Goal: Task Accomplishment & Management: Complete application form

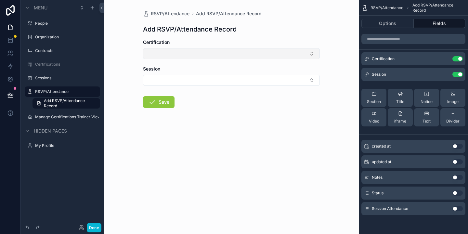
click at [200, 56] on button "Select Button" at bounding box center [231, 53] width 177 height 11
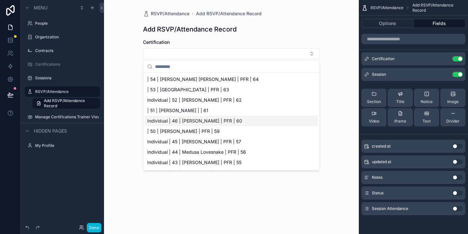
click at [305, 206] on div "RSVP/Attendance Add RSVP/Attendance Record Add RSVP/Attendance Record Certifica…" at bounding box center [231, 117] width 255 height 234
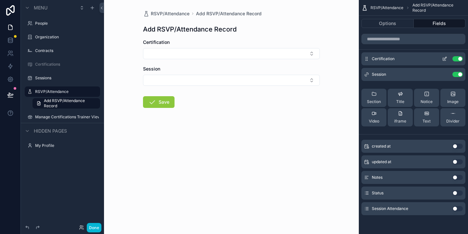
click at [459, 59] on button "Use setting" at bounding box center [457, 58] width 10 height 5
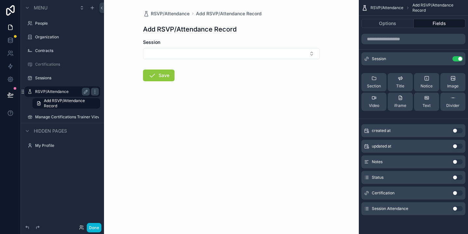
click at [48, 90] on label "RSVP/Attendance" at bounding box center [61, 91] width 52 height 5
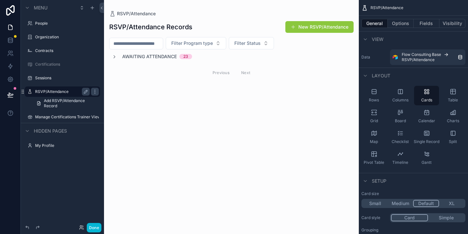
click at [115, 57] on div "scrollable content" at bounding box center [231, 50] width 255 height 101
click at [115, 55] on icon "scrollable content" at bounding box center [114, 56] width 5 height 5
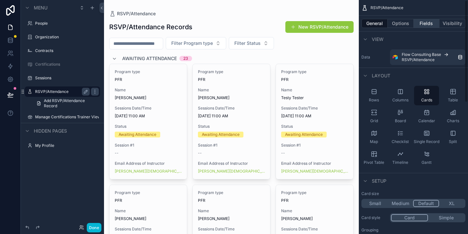
click at [424, 26] on button "Fields" at bounding box center [427, 23] width 26 height 9
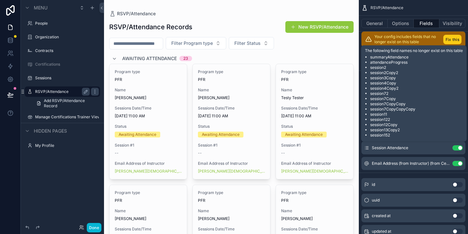
click at [451, 41] on button "Fix this" at bounding box center [452, 39] width 18 height 9
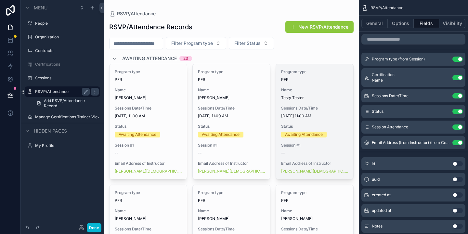
click at [307, 145] on span "Session #1" at bounding box center [314, 145] width 67 height 5
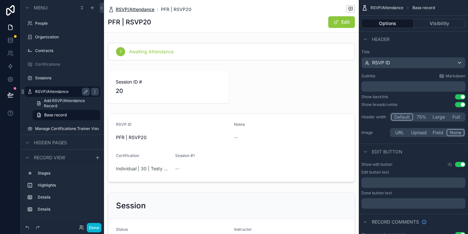
click at [133, 10] on span "RSVP/Attendance" at bounding box center [135, 9] width 39 height 6
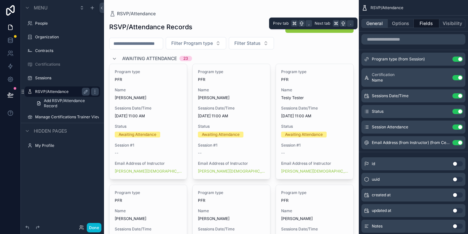
click at [375, 23] on button "General" at bounding box center [374, 23] width 26 height 9
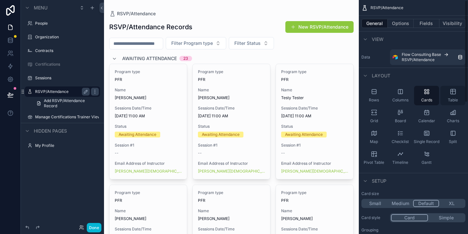
click at [450, 94] on icon "scrollable content" at bounding box center [453, 91] width 6 height 6
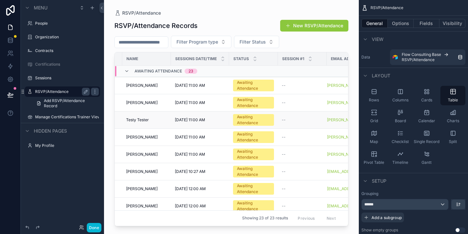
scroll to position [0, 75]
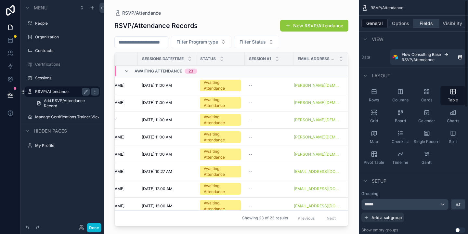
click at [428, 23] on button "Fields" at bounding box center [427, 23] width 26 height 9
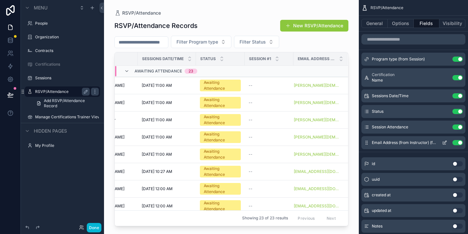
click at [458, 143] on button "Use setting" at bounding box center [457, 142] width 10 height 5
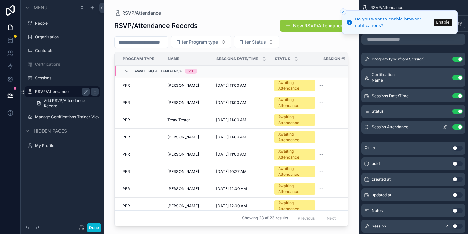
click at [460, 127] on button "Use setting" at bounding box center [457, 126] width 10 height 5
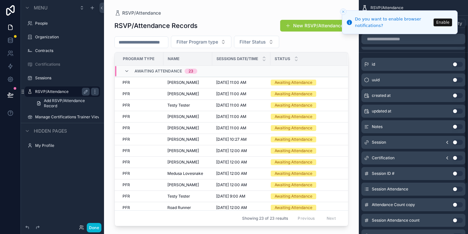
scroll to position [71, 0]
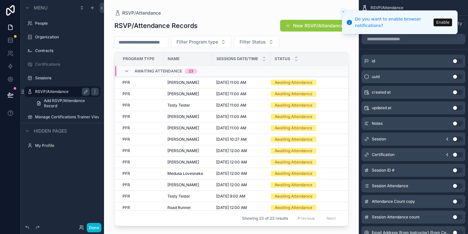
click at [454, 186] on button "Use setting" at bounding box center [457, 185] width 10 height 5
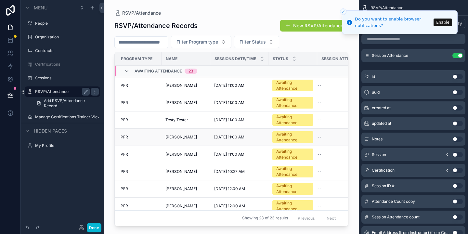
scroll to position [0, 0]
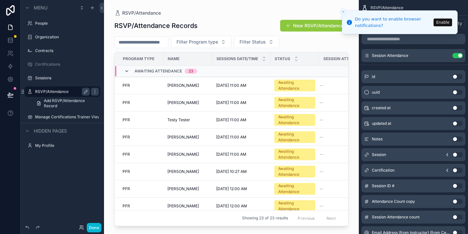
click at [126, 72] on icon "scrollable content" at bounding box center [126, 71] width 5 height 5
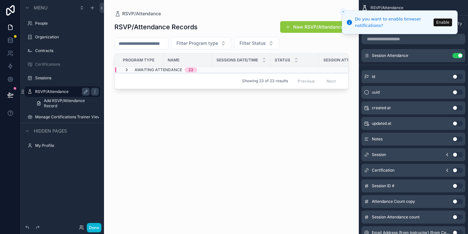
click at [125, 70] on icon "scrollable content" at bounding box center [126, 69] width 5 height 5
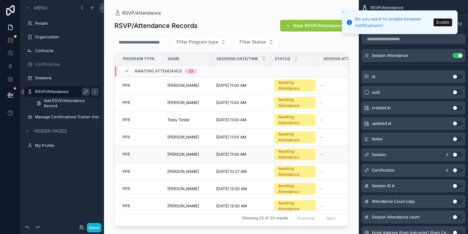
scroll to position [0, 21]
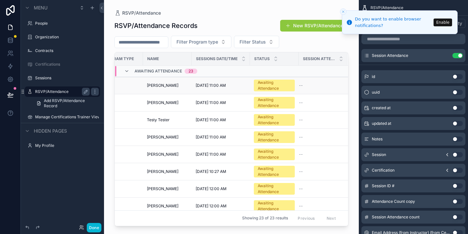
click at [314, 86] on div "--" at bounding box center [319, 85] width 41 height 5
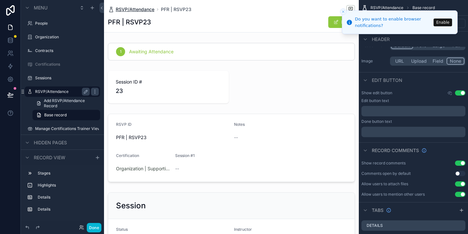
click at [141, 10] on span "RSVP/Attendance" at bounding box center [135, 9] width 39 height 6
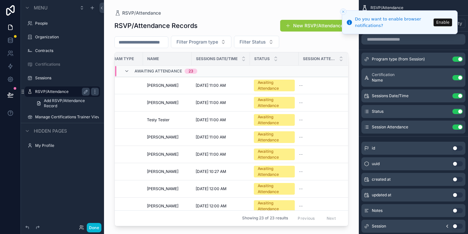
click at [343, 11] on icon "Close toast" at bounding box center [343, 12] width 4 height 4
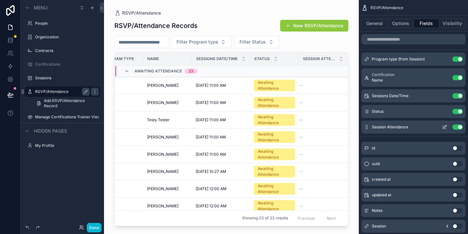
click at [444, 128] on icon "scrollable content" at bounding box center [444, 126] width 5 height 5
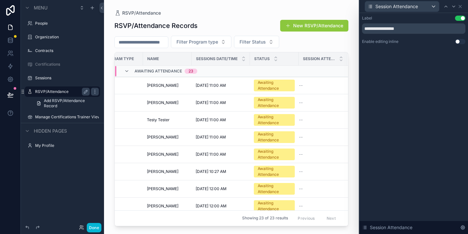
click at [459, 42] on button "Use setting" at bounding box center [460, 41] width 10 height 5
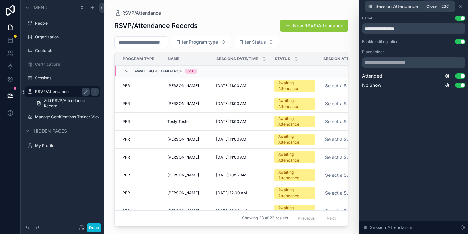
click at [460, 7] on icon at bounding box center [460, 6] width 5 height 5
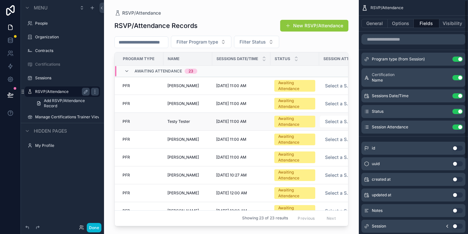
scroll to position [0, 26]
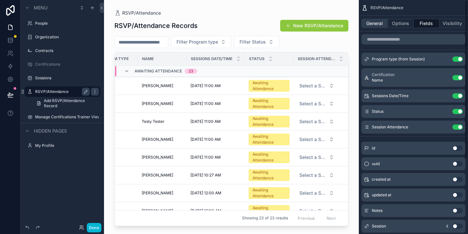
click at [376, 23] on button "General" at bounding box center [374, 23] width 26 height 9
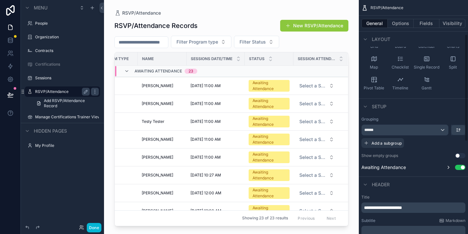
scroll to position [0, 0]
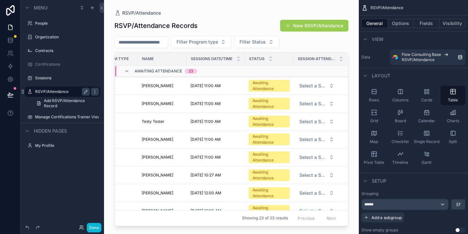
click at [321, 24] on button "New RSVP/Attendance" at bounding box center [314, 26] width 68 height 12
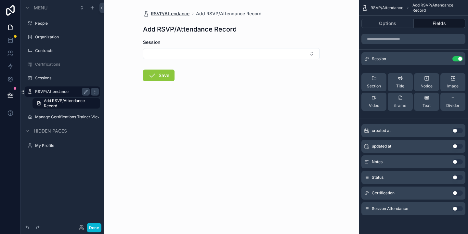
click at [170, 14] on span "RSVP/Attendance" at bounding box center [170, 13] width 39 height 6
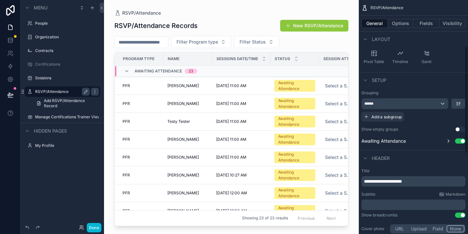
scroll to position [71, 0]
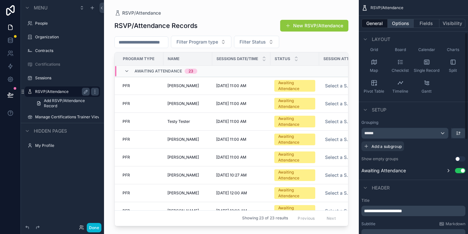
click at [401, 28] on button "Options" at bounding box center [401, 23] width 26 height 9
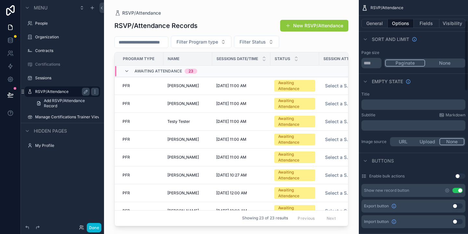
scroll to position [77, 0]
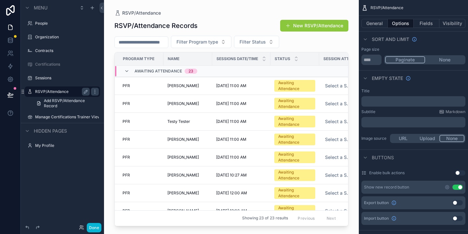
click at [459, 187] on button "Use setting" at bounding box center [457, 187] width 10 height 5
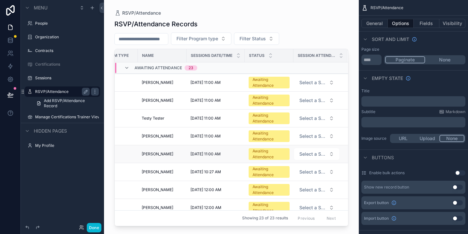
scroll to position [0, 0]
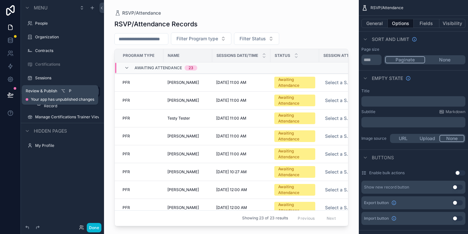
click at [8, 97] on icon at bounding box center [10, 95] width 6 height 6
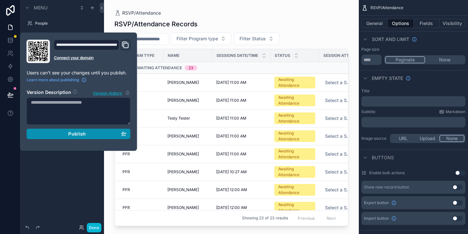
click at [81, 134] on span "Publish" at bounding box center [77, 134] width 18 height 6
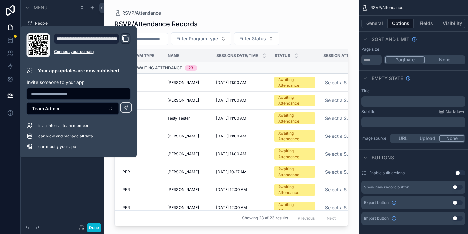
click at [64, 177] on div "Menu People Organization Contracts Certifications Sessions RSVP/Attendance Add …" at bounding box center [62, 113] width 83 height 226
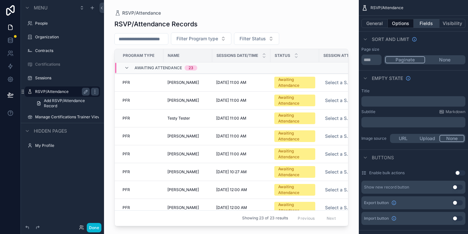
click at [424, 25] on button "Fields" at bounding box center [427, 23] width 26 height 9
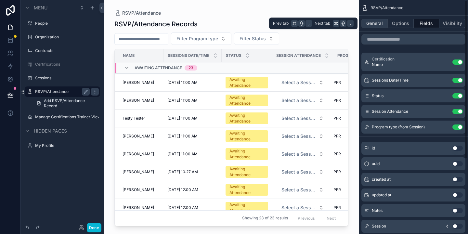
click at [378, 23] on button "General" at bounding box center [374, 23] width 26 height 9
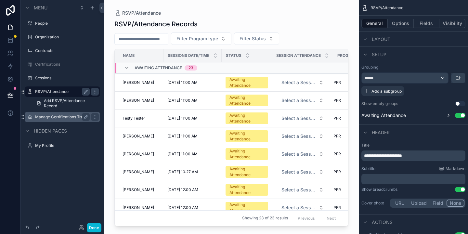
click at [60, 119] on label "Manage Certifications Trainer View" at bounding box center [62, 116] width 55 height 5
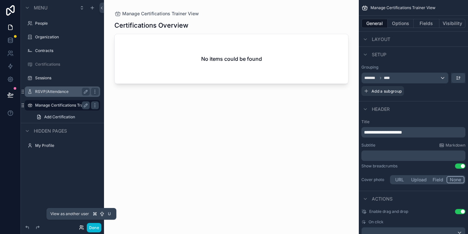
click at [80, 226] on icon at bounding box center [81, 227] width 2 height 2
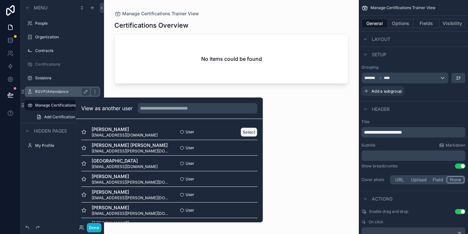
click at [246, 131] on button "Select" at bounding box center [248, 131] width 17 height 9
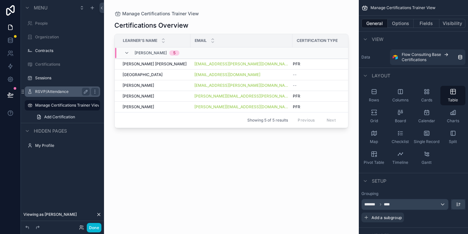
click at [49, 91] on label "RSVP/Attendance" at bounding box center [61, 91] width 52 height 5
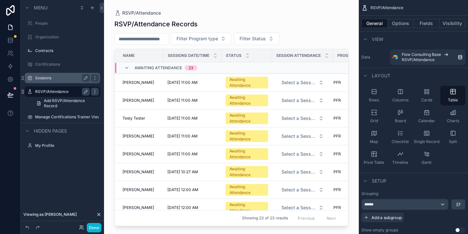
click at [45, 80] on label "Sessions" at bounding box center [61, 77] width 52 height 5
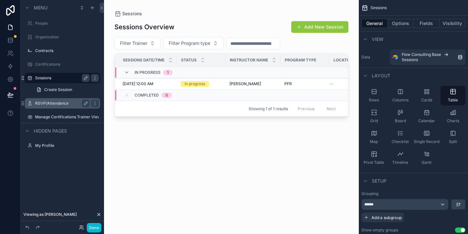
click at [303, 28] on div "scrollable content" at bounding box center [231, 113] width 255 height 226
click at [304, 25] on button "Add New Session" at bounding box center [319, 27] width 57 height 12
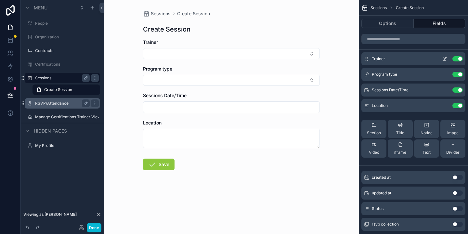
click at [458, 60] on button "Use setting" at bounding box center [457, 58] width 10 height 5
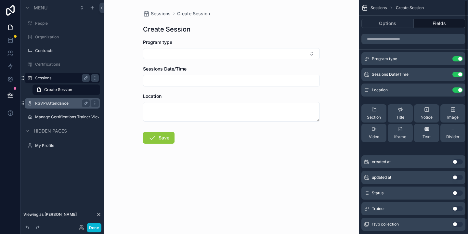
scroll to position [15, 0]
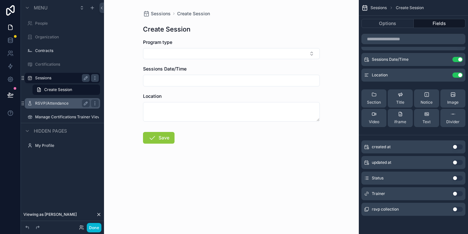
click at [456, 193] on button "Use setting" at bounding box center [457, 193] width 10 height 5
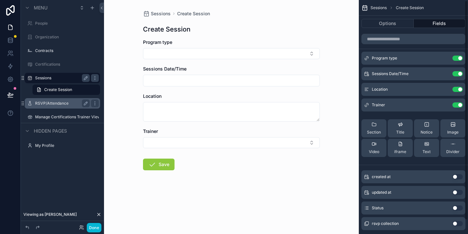
scroll to position [2, 0]
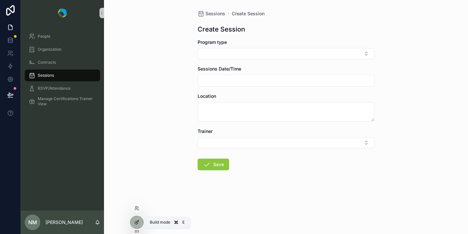
click at [134, 222] on icon at bounding box center [136, 222] width 5 height 5
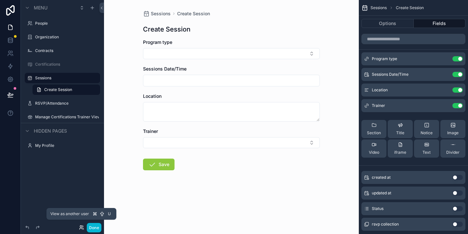
click at [80, 227] on icon at bounding box center [81, 227] width 2 height 2
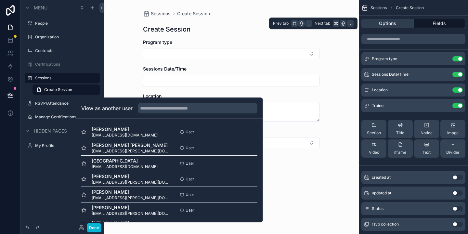
click at [393, 24] on button "Options" at bounding box center [387, 23] width 52 height 9
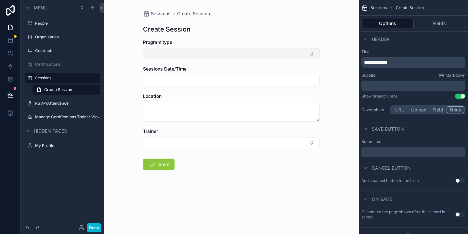
click at [231, 51] on button "Select Button" at bounding box center [231, 53] width 177 height 11
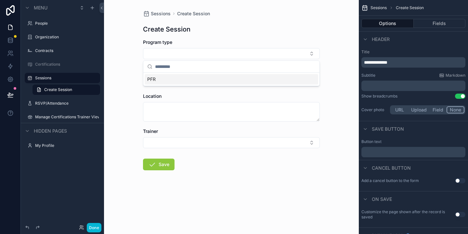
click at [244, 36] on div "Sessions Create Session Create Session Program type Sessions Date/Time Location…" at bounding box center [231, 106] width 187 height 212
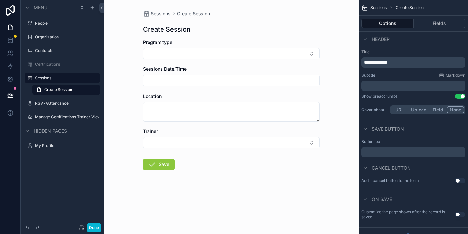
click at [205, 81] on input "scrollable content" at bounding box center [231, 80] width 176 height 9
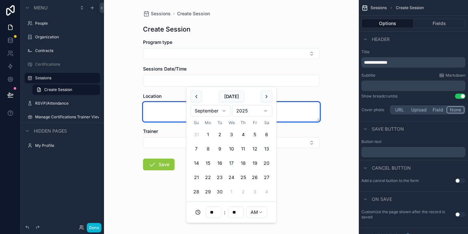
click at [160, 104] on textarea "scrollable content" at bounding box center [231, 111] width 177 height 19
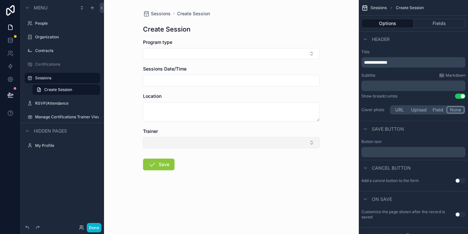
click at [173, 140] on button "Select Button" at bounding box center [231, 142] width 177 height 11
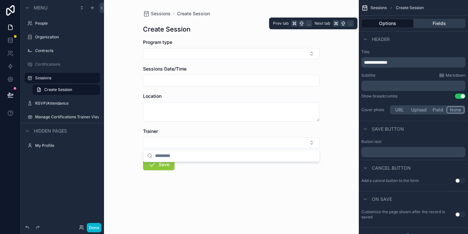
click at [435, 22] on button "Fields" at bounding box center [440, 23] width 52 height 9
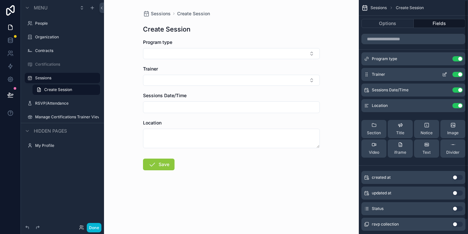
click at [446, 72] on icon "scrollable content" at bounding box center [444, 74] width 5 height 5
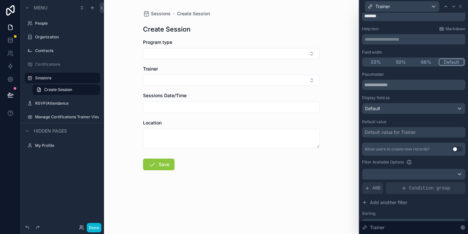
scroll to position [28, 0]
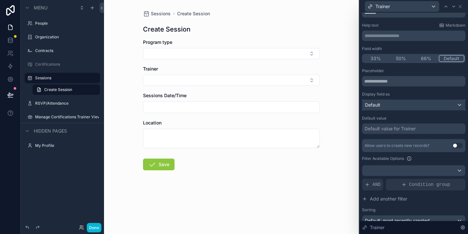
click at [428, 105] on div "Default" at bounding box center [413, 105] width 103 height 10
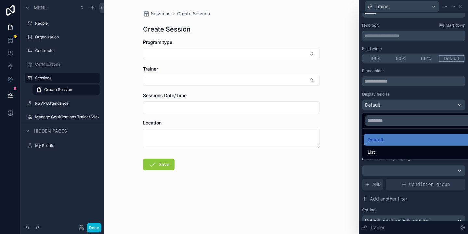
click at [422, 95] on div at bounding box center [413, 117] width 109 height 234
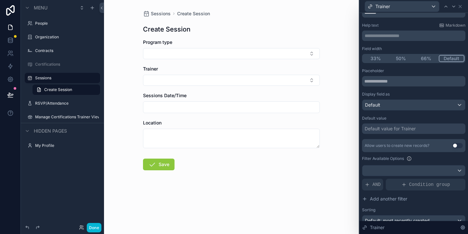
click at [420, 127] on div "Default value for Trainer" at bounding box center [413, 128] width 103 height 10
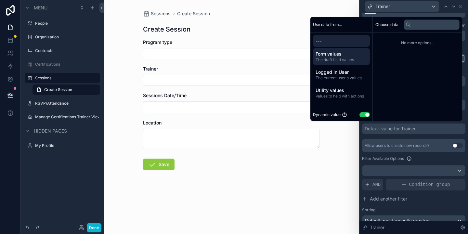
click at [331, 58] on span "The draft field values" at bounding box center [342, 59] width 52 height 5
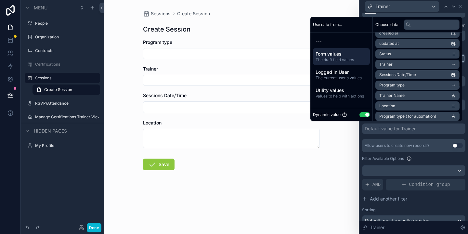
scroll to position [32, 0]
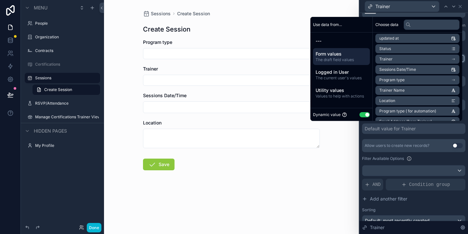
click at [391, 88] on span "Trainer Name" at bounding box center [391, 90] width 25 height 5
click at [434, 92] on li "Trainer Name" at bounding box center [417, 90] width 84 height 9
click at [385, 91] on span "Trainer Name" at bounding box center [391, 90] width 25 height 5
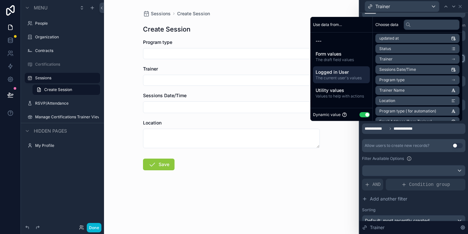
click at [349, 76] on span "The current user's values" at bounding box center [342, 77] width 52 height 5
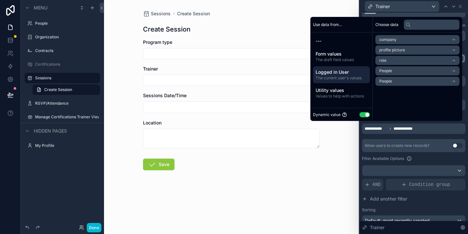
click at [398, 72] on li "People" at bounding box center [417, 70] width 84 height 9
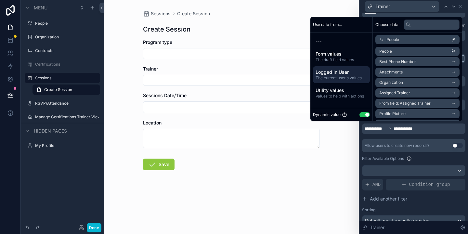
click at [400, 93] on span "Assigned Trainer" at bounding box center [394, 92] width 31 height 5
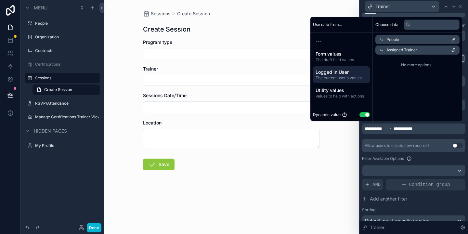
click at [318, 170] on form "Program type Trainer Sessions Date/Time Location Save" at bounding box center [231, 125] width 177 height 173
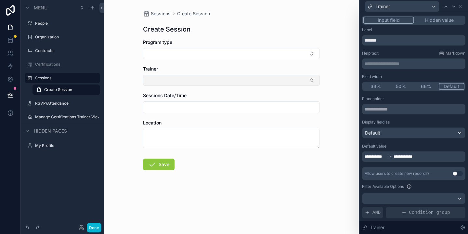
click at [203, 82] on button "Select Button" at bounding box center [231, 80] width 177 height 11
click at [328, 91] on div "Sessions Create Session Create Session Program type Trainer Sessions Date/Time …" at bounding box center [231, 117] width 255 height 234
click at [186, 79] on button "Select Button" at bounding box center [231, 80] width 177 height 11
click at [335, 142] on div "Sessions Create Session Create Session Program type Trainer Sessions Date/Time …" at bounding box center [231, 117] width 255 height 234
click at [461, 7] on icon at bounding box center [460, 6] width 5 height 5
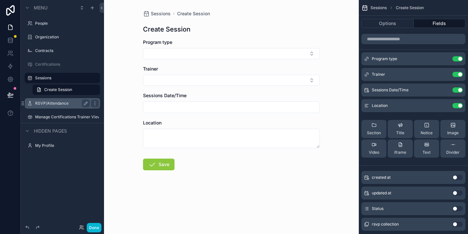
click at [42, 102] on label "RSVP/Attendance" at bounding box center [61, 103] width 52 height 5
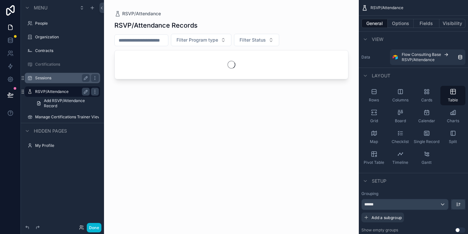
click at [45, 78] on label "Sessions" at bounding box center [61, 77] width 52 height 5
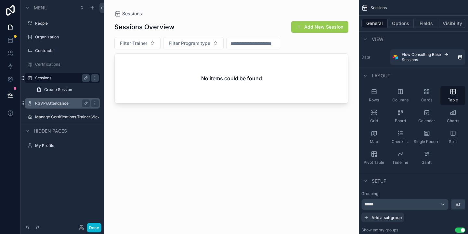
click at [313, 22] on button "Add New Session" at bounding box center [319, 27] width 57 height 12
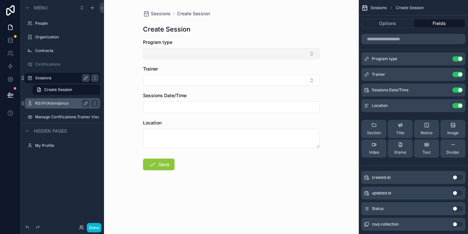
click at [204, 50] on button "Select Button" at bounding box center [231, 53] width 177 height 11
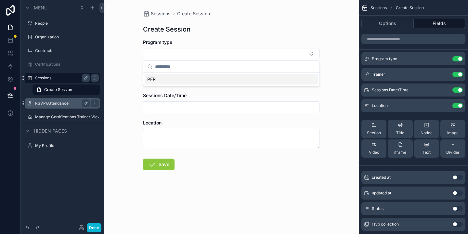
click at [180, 80] on div "PFR" at bounding box center [232, 79] width 174 height 10
click at [173, 85] on button "Select Button" at bounding box center [231, 81] width 177 height 11
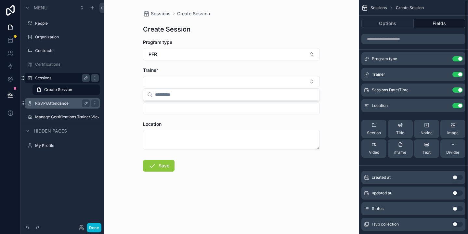
click at [342, 111] on div "Sessions Create Session Create Session Program type PFR Trainer Sessions Date/T…" at bounding box center [231, 117] width 255 height 234
click at [253, 107] on input "scrollable content" at bounding box center [231, 108] width 176 height 9
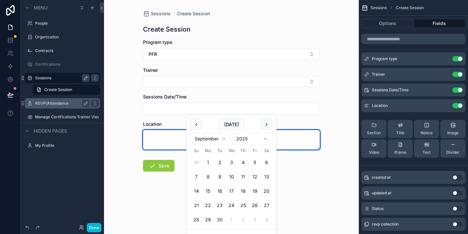
click at [292, 140] on textarea "scrollable content" at bounding box center [231, 139] width 177 height 19
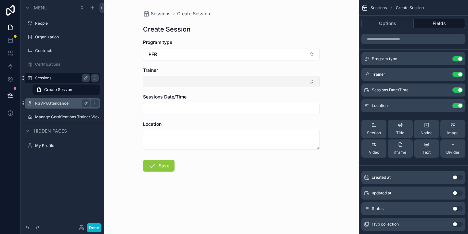
click at [246, 81] on button "Select Button" at bounding box center [231, 81] width 177 height 11
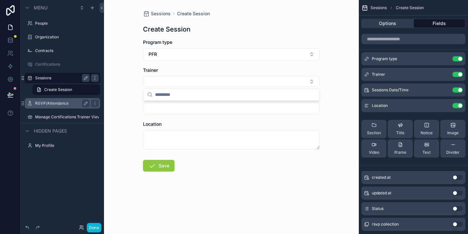
click at [401, 21] on button "Options" at bounding box center [387, 23] width 52 height 9
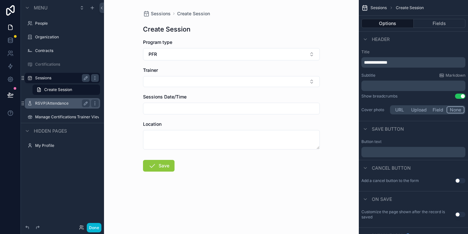
scroll to position [30, 0]
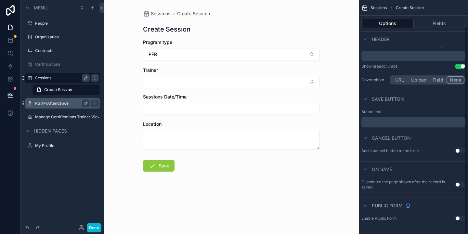
click at [428, 28] on div "Options Fields" at bounding box center [413, 24] width 109 height 16
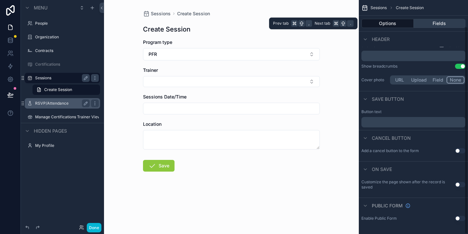
click at [429, 22] on button "Fields" at bounding box center [440, 23] width 52 height 9
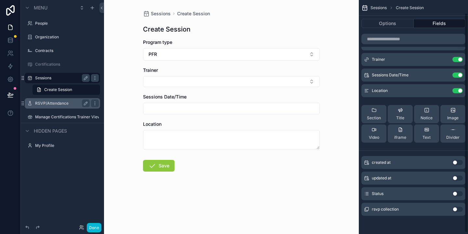
scroll to position [0, 0]
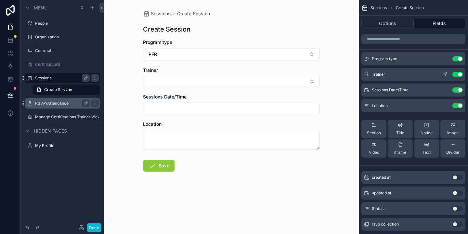
click at [444, 75] on icon "scrollable content" at bounding box center [445, 73] width 3 height 3
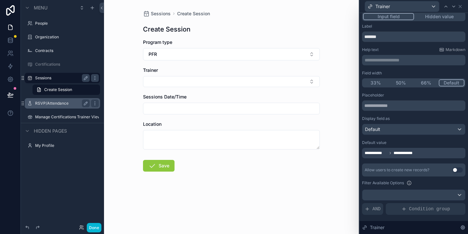
scroll to position [5, 0]
click at [407, 154] on span "**********" at bounding box center [406, 151] width 25 height 5
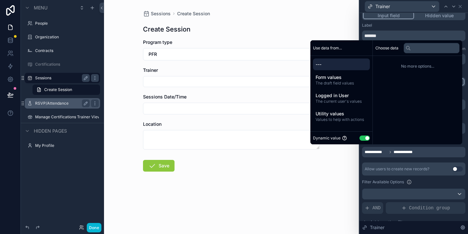
click at [362, 138] on button "Use setting" at bounding box center [364, 138] width 10 height 5
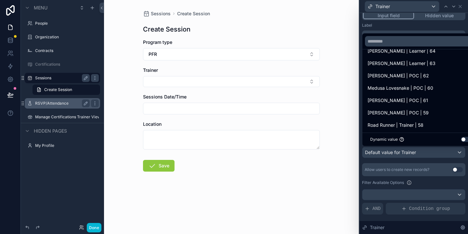
scroll to position [0, 0]
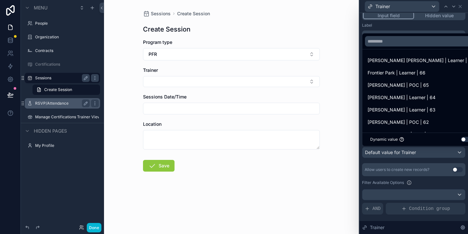
click at [461, 140] on button "Use setting" at bounding box center [466, 139] width 10 height 5
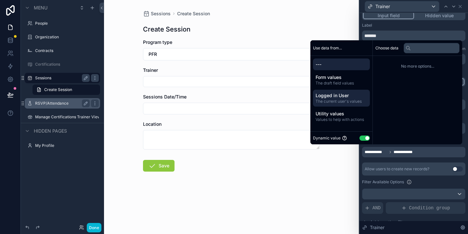
click at [332, 96] on span "Logged in User" at bounding box center [342, 95] width 52 height 6
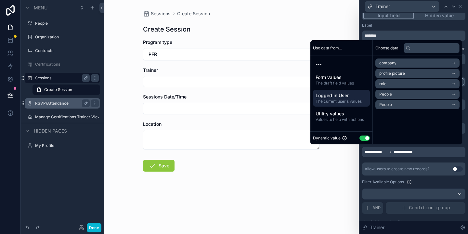
click at [394, 93] on li "People" at bounding box center [417, 94] width 84 height 9
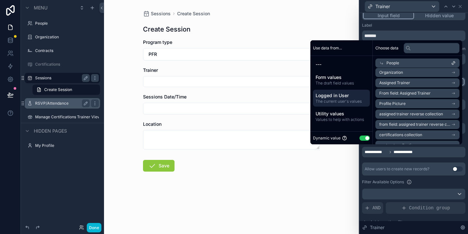
scroll to position [35, 0]
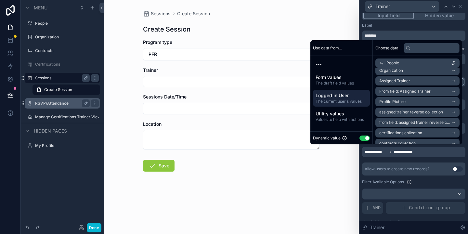
click at [398, 80] on span "Assigned Trainer" at bounding box center [394, 80] width 31 height 5
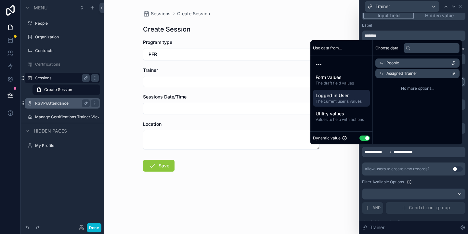
click at [362, 137] on button "Use setting" at bounding box center [364, 138] width 10 height 5
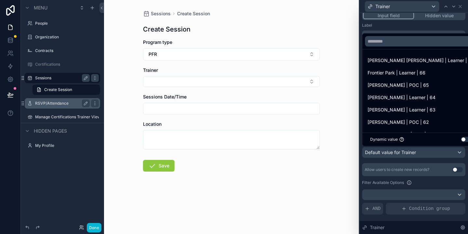
click at [461, 139] on button "Use setting" at bounding box center [466, 139] width 10 height 5
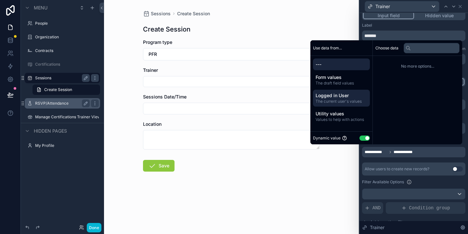
click at [333, 94] on span "Logged in User" at bounding box center [342, 95] width 52 height 6
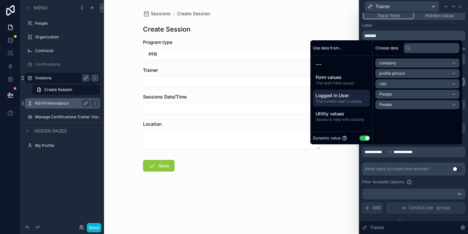
click at [404, 94] on li "People" at bounding box center [417, 94] width 84 height 9
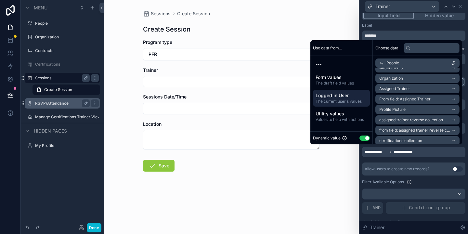
scroll to position [29, 0]
click at [448, 99] on li "From field: Assigned Trainer" at bounding box center [417, 97] width 84 height 9
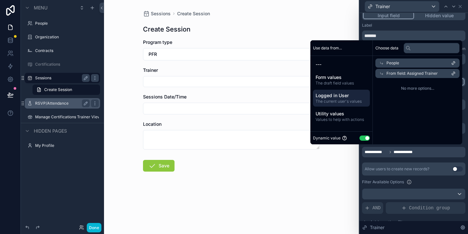
scroll to position [0, 0]
click at [394, 62] on span "People" at bounding box center [392, 62] width 13 height 5
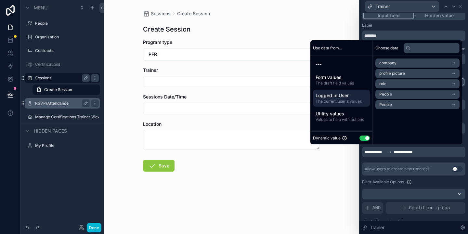
click at [389, 105] on li "People" at bounding box center [417, 104] width 84 height 9
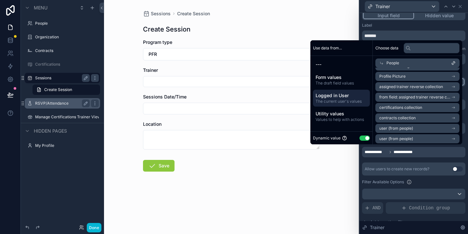
scroll to position [83, 0]
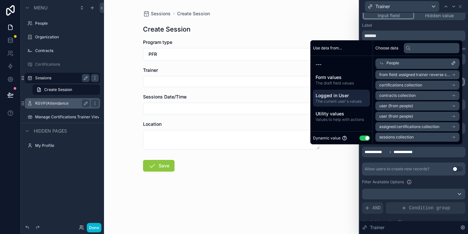
click at [396, 105] on span "user (from people)" at bounding box center [396, 105] width 34 height 5
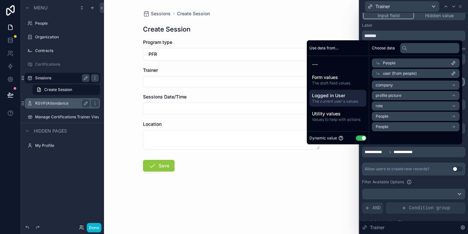
scroll to position [0, 0]
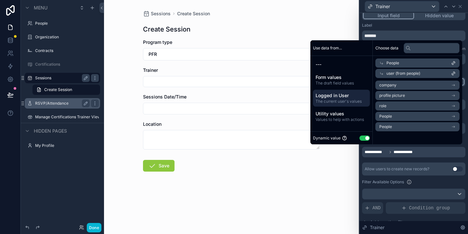
click at [409, 126] on li "People" at bounding box center [417, 126] width 84 height 9
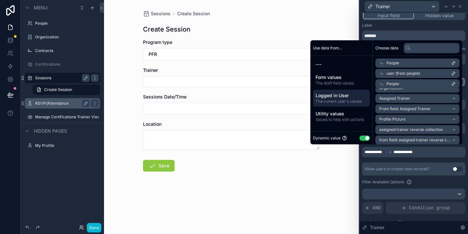
scroll to position [40, 0]
click at [444, 107] on li "From field: Assigned Trainer" at bounding box center [417, 107] width 84 height 9
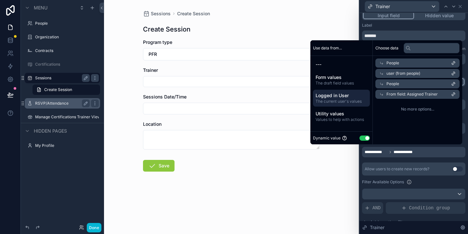
scroll to position [0, 0]
click at [425, 92] on span "From field: Assigned Trainer" at bounding box center [411, 94] width 51 height 5
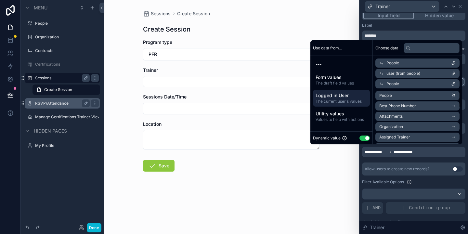
click at [395, 84] on div "People" at bounding box center [417, 83] width 84 height 9
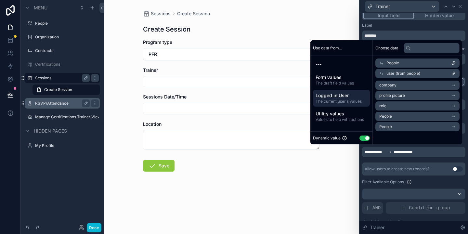
click at [379, 72] on icon at bounding box center [381, 73] width 5 height 5
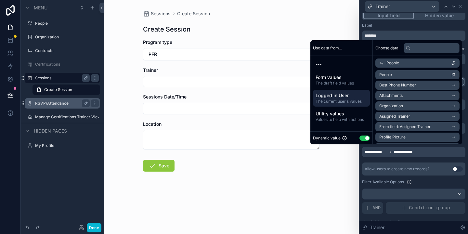
click at [379, 62] on icon at bounding box center [381, 63] width 5 height 5
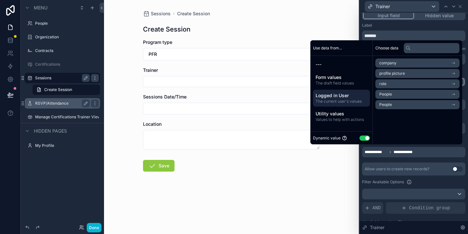
click at [395, 95] on li "People" at bounding box center [417, 94] width 84 height 9
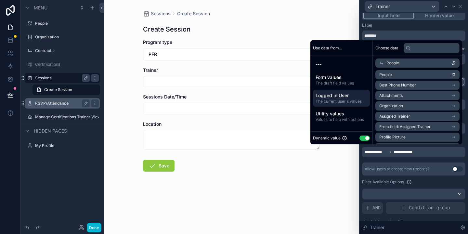
click at [412, 126] on span "From field: Assigned Trainer" at bounding box center [404, 126] width 51 height 5
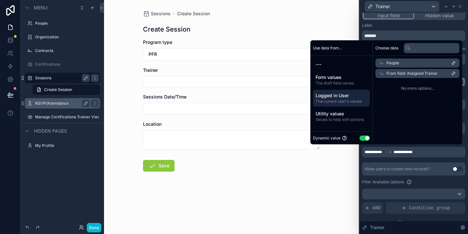
click at [399, 25] on div "Label" at bounding box center [413, 25] width 103 height 5
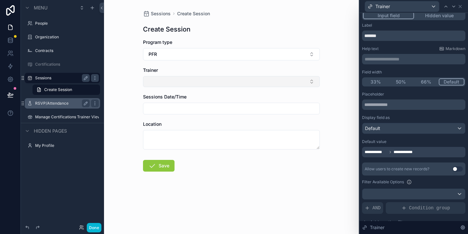
click at [247, 81] on button "Select Button" at bounding box center [231, 81] width 177 height 11
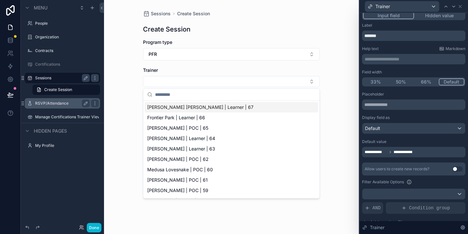
click at [343, 74] on div "Sessions Create Session Create Session Program type PFR Trainer Sessions Date/T…" at bounding box center [231, 117] width 255 height 234
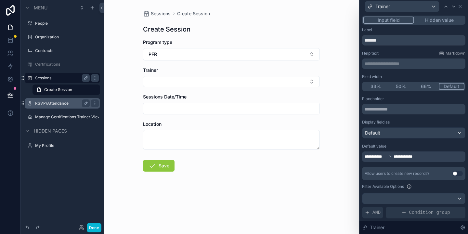
click at [429, 21] on button "Hidden value" at bounding box center [439, 20] width 50 height 7
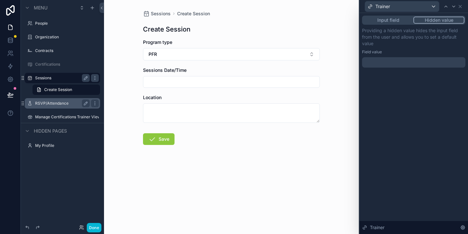
click at [394, 19] on button "Input field" at bounding box center [388, 20] width 50 height 7
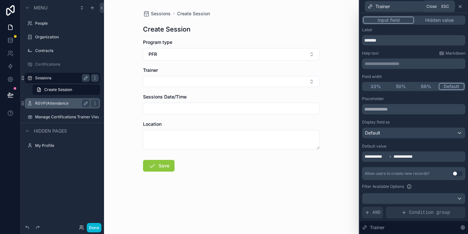
click at [460, 7] on icon at bounding box center [460, 6] width 5 height 5
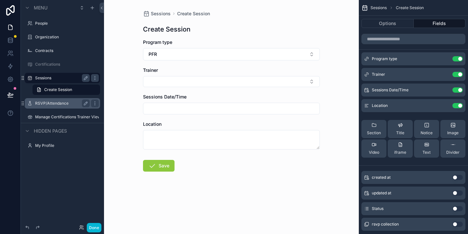
click at [51, 79] on label "Sessions" at bounding box center [61, 77] width 52 height 5
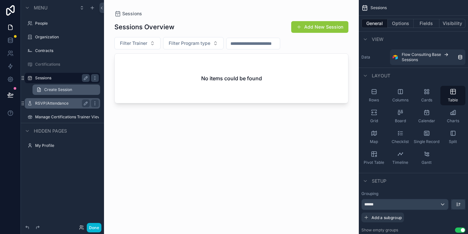
click at [55, 89] on span "Create Session" at bounding box center [58, 89] width 28 height 5
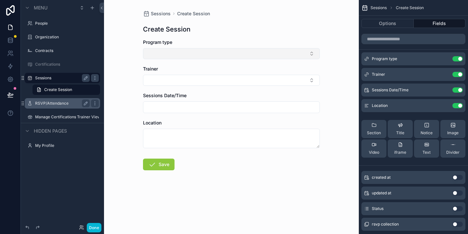
click at [164, 54] on button "Select Button" at bounding box center [231, 53] width 177 height 11
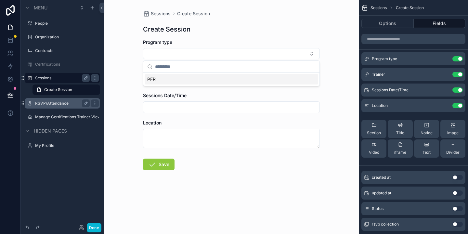
click at [159, 80] on div "PFR" at bounding box center [232, 79] width 174 height 10
click at [158, 83] on button "Select Button" at bounding box center [231, 81] width 177 height 11
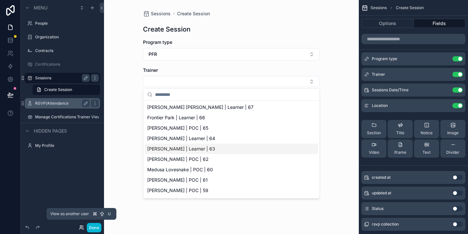
click at [80, 227] on icon at bounding box center [81, 227] width 5 height 5
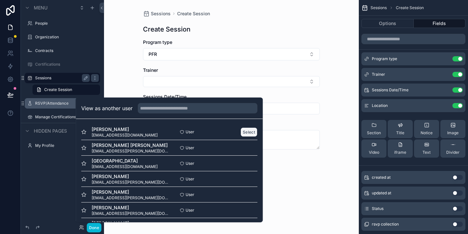
click at [242, 131] on button "Select" at bounding box center [248, 131] width 17 height 9
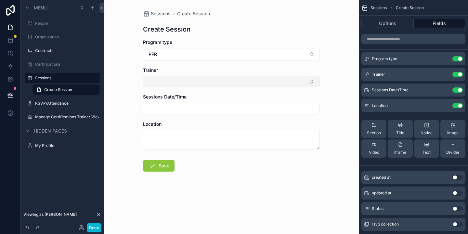
click at [176, 80] on button "Select Button" at bounding box center [231, 81] width 177 height 11
click at [183, 71] on div "Trainer" at bounding box center [231, 70] width 177 height 6
click at [177, 81] on button "Select Button" at bounding box center [231, 81] width 177 height 11
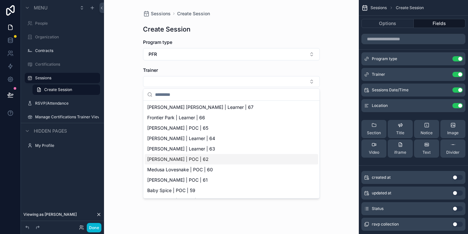
click at [338, 152] on div "Sessions Create Session Create Session Program type PFR Trainer Sessions Date/T…" at bounding box center [231, 117] width 255 height 234
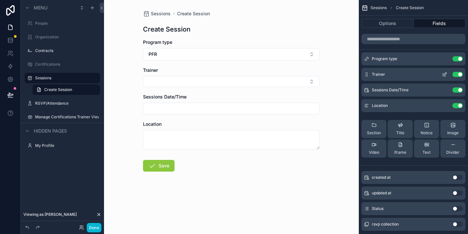
click at [444, 76] on icon "scrollable content" at bounding box center [444, 74] width 5 height 5
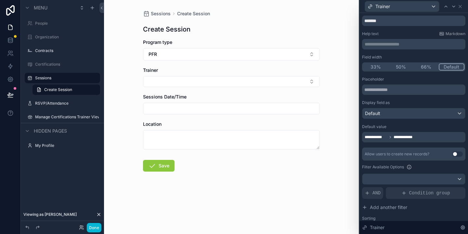
scroll to position [21, 0]
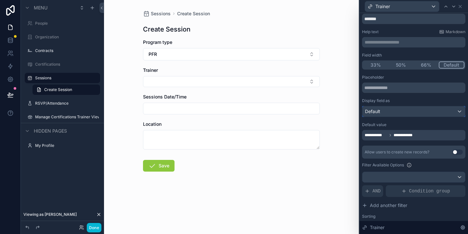
click at [417, 110] on div "Default" at bounding box center [413, 111] width 103 height 10
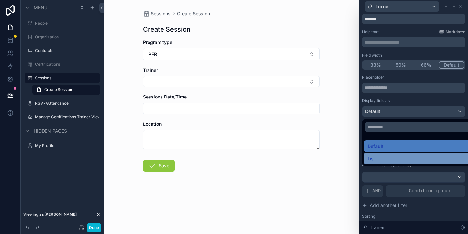
click at [385, 157] on div "List" at bounding box center [421, 159] width 107 height 8
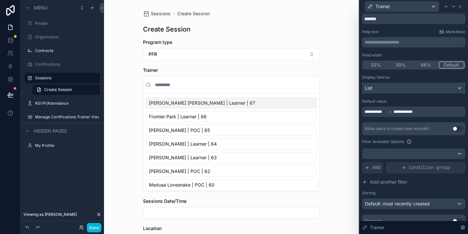
click at [413, 89] on div "List" at bounding box center [413, 88] width 103 height 10
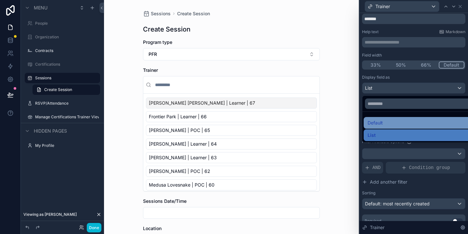
click at [387, 122] on div "Default" at bounding box center [421, 123] width 107 height 8
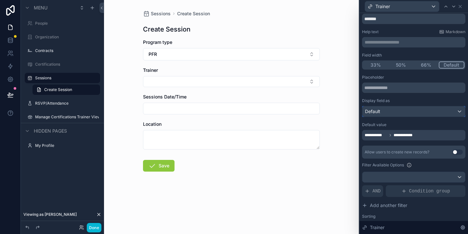
click at [394, 111] on div "Default" at bounding box center [413, 111] width 103 height 10
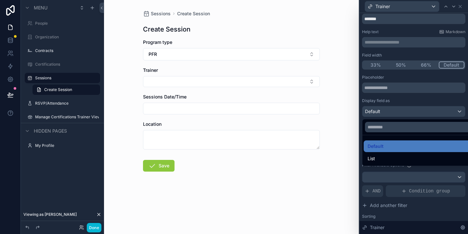
click at [410, 96] on div at bounding box center [413, 117] width 109 height 234
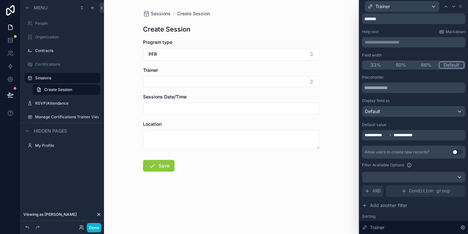
click at [401, 137] on span "**********" at bounding box center [406, 135] width 25 height 5
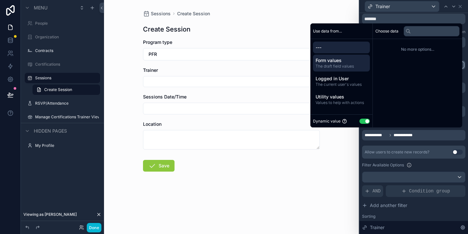
click at [338, 65] on span "The draft field values" at bounding box center [342, 66] width 52 height 5
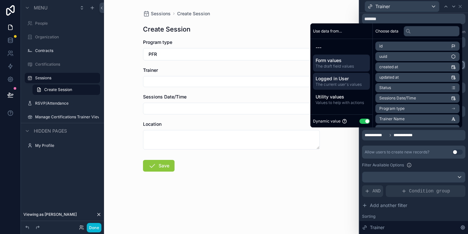
click at [334, 78] on span "Logged in User" at bounding box center [342, 78] width 52 height 6
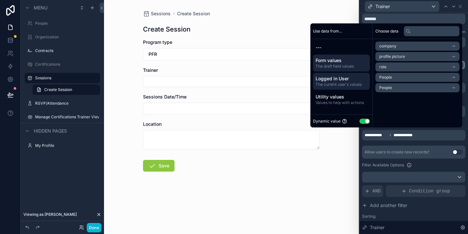
click at [334, 67] on span "The draft field values" at bounding box center [342, 66] width 52 height 5
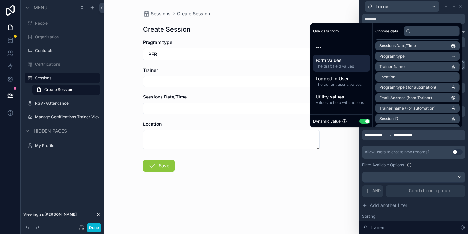
scroll to position [52, 0]
click at [405, 69] on li "Trainer Name" at bounding box center [417, 67] width 84 height 9
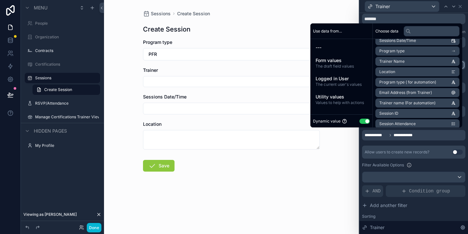
scroll to position [59, 0]
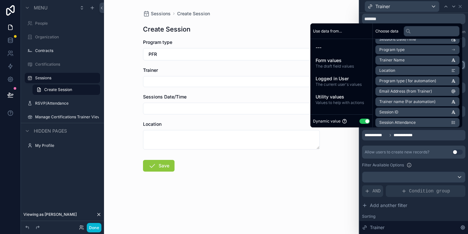
click at [396, 58] on span "Trainer Name" at bounding box center [391, 60] width 25 height 5
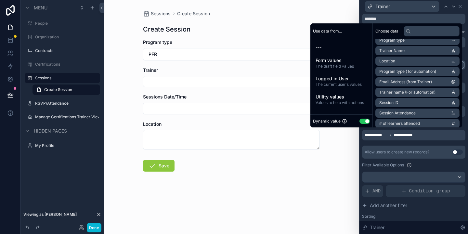
scroll to position [70, 0]
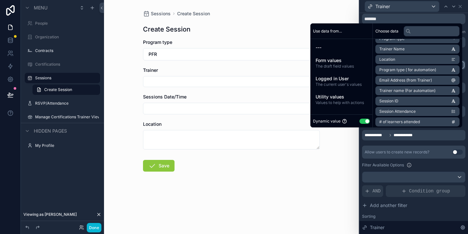
click at [395, 90] on span "Trainer name (For automation)" at bounding box center [407, 90] width 56 height 5
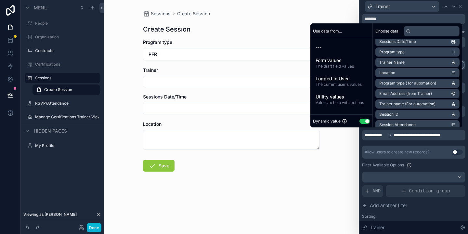
scroll to position [54, 0]
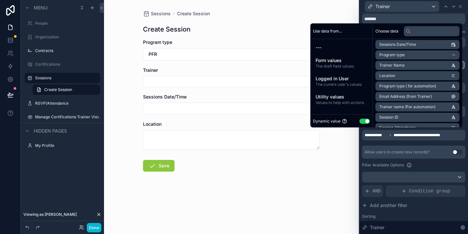
click at [396, 67] on span "Trainer Name" at bounding box center [391, 65] width 25 height 5
click at [341, 182] on div "Sessions Create Session Create Session Program type PFR Trainer Sessions Date/T…" at bounding box center [231, 117] width 255 height 234
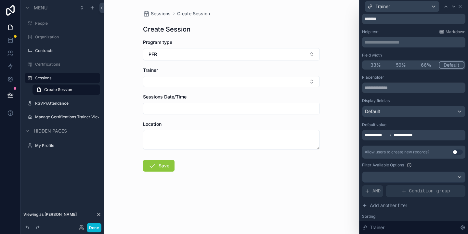
click at [415, 135] on span "**********" at bounding box center [406, 135] width 25 height 5
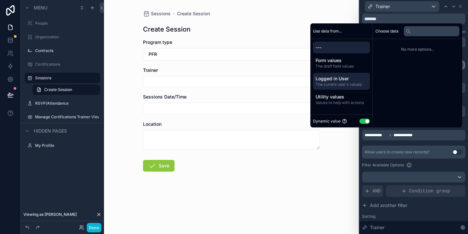
click at [339, 84] on span "The current user's values" at bounding box center [342, 84] width 52 height 5
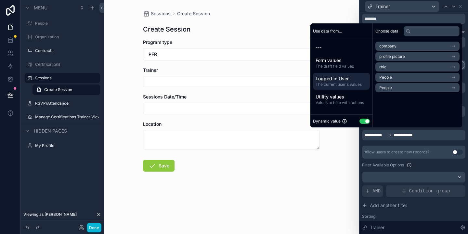
click at [400, 79] on li "People" at bounding box center [417, 77] width 84 height 9
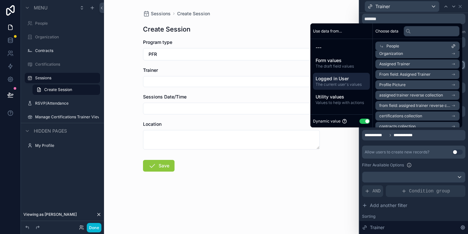
scroll to position [24, 0]
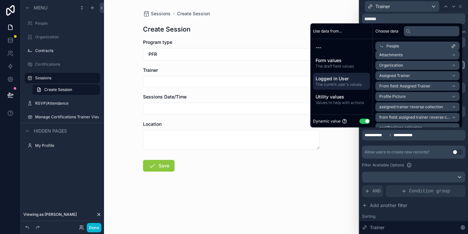
click at [402, 84] on span "From field: Assigned Trainer" at bounding box center [404, 86] width 51 height 5
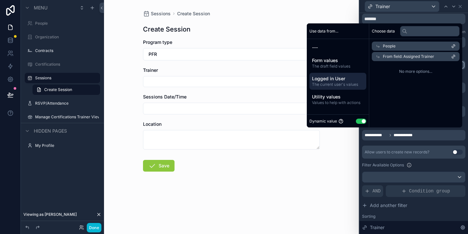
scroll to position [0, 0]
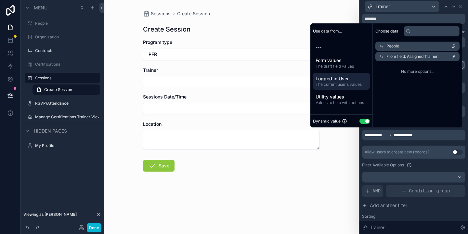
click at [340, 161] on div "Sessions Create Session Create Session Program type PFR Trainer Sessions Date/T…" at bounding box center [231, 117] width 255 height 234
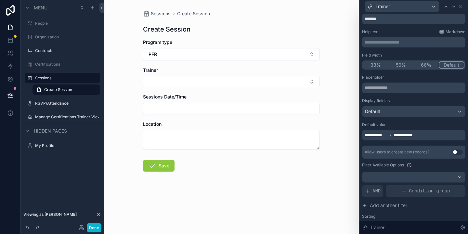
click at [390, 135] on icon at bounding box center [390, 135] width 1 height 2
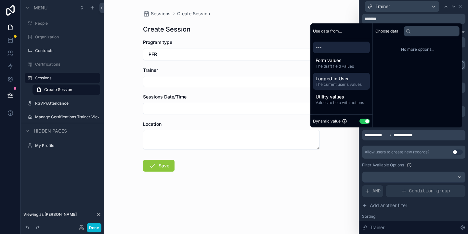
click at [335, 75] on div "Logged in User The current user's values" at bounding box center [341, 81] width 57 height 17
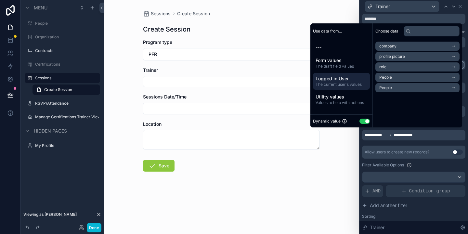
click at [401, 78] on li "People" at bounding box center [417, 77] width 84 height 9
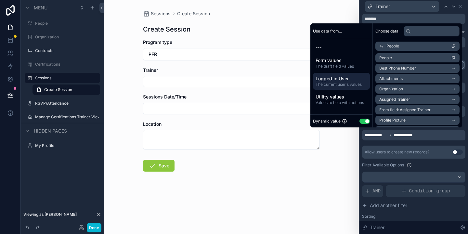
click at [398, 109] on span "From field: Assigned Trainer" at bounding box center [404, 109] width 51 height 5
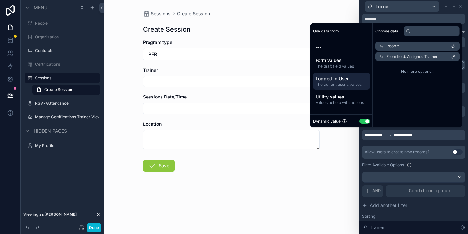
click at [455, 56] on icon at bounding box center [453, 56] width 5 height 5
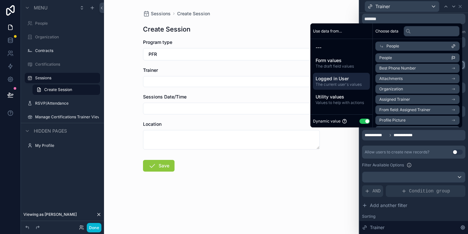
click at [454, 109] on icon "scrollable content" at bounding box center [454, 109] width 1 height 1
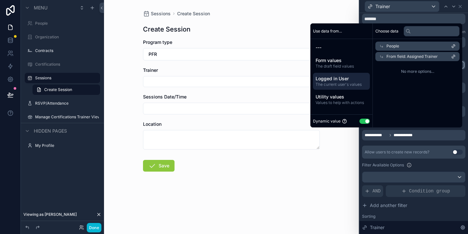
click at [413, 73] on span "No more options..." at bounding box center [417, 71] width 84 height 5
click at [382, 55] on div "From field: Assigned Trainer" at bounding box center [417, 56] width 84 height 9
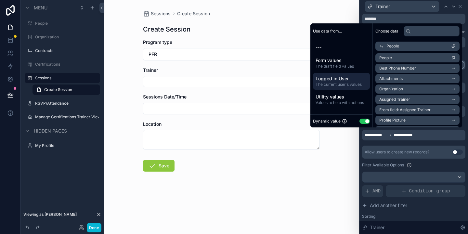
click at [415, 99] on li "Assigned Trainer" at bounding box center [417, 99] width 84 height 9
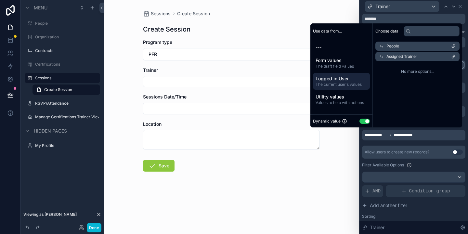
click at [401, 53] on div "Assigned Trainer" at bounding box center [417, 56] width 84 height 9
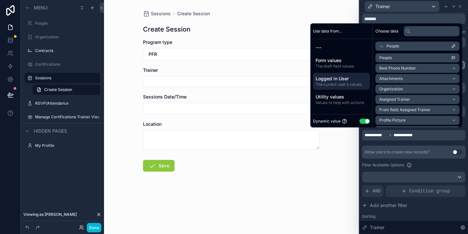
click at [388, 99] on span "Assigned Trainer" at bounding box center [394, 99] width 31 height 5
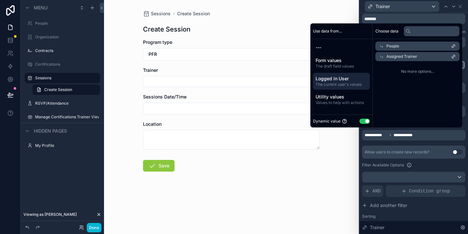
click at [351, 174] on div "Sessions Create Session Create Session Program type PFR Trainer Sessions Date/T…" at bounding box center [231, 117] width 255 height 234
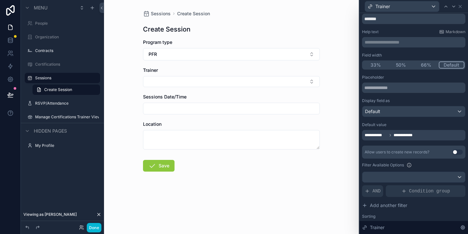
click at [382, 136] on span "**********" at bounding box center [376, 135] width 22 height 5
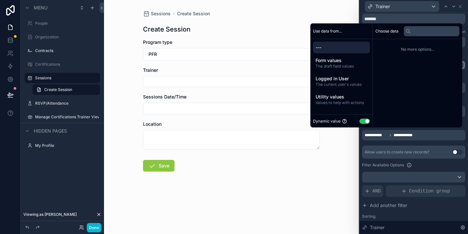
click at [328, 52] on div "---" at bounding box center [341, 48] width 57 height 12
click at [336, 66] on span "The draft field values" at bounding box center [342, 66] width 52 height 5
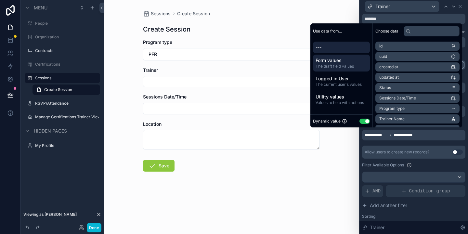
click at [333, 53] on div "---" at bounding box center [341, 48] width 57 height 12
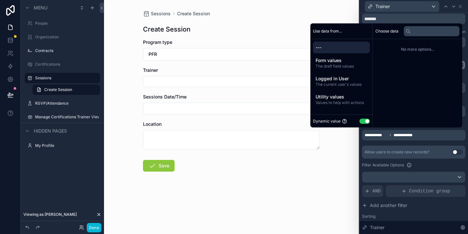
click at [360, 121] on button "Use setting" at bounding box center [364, 121] width 10 height 5
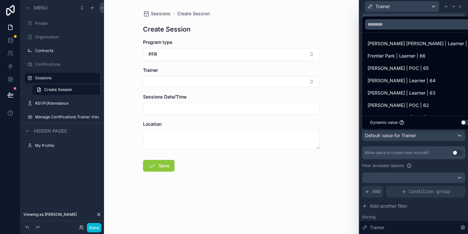
click at [461, 122] on button "Use setting" at bounding box center [466, 122] width 10 height 5
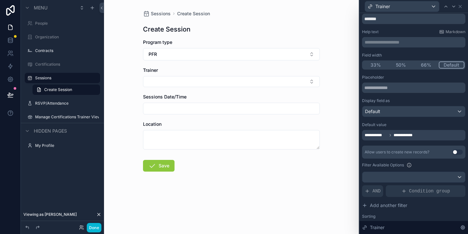
click at [424, 134] on div "**********" at bounding box center [413, 135] width 103 height 10
click at [422, 139] on div "**********" at bounding box center [413, 135] width 103 height 10
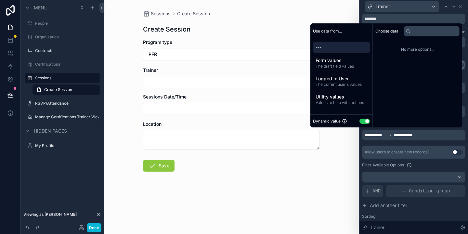
click at [347, 175] on div "Sessions Create Session Create Session Program type PFR Trainer Sessions Date/T…" at bounding box center [231, 117] width 255 height 234
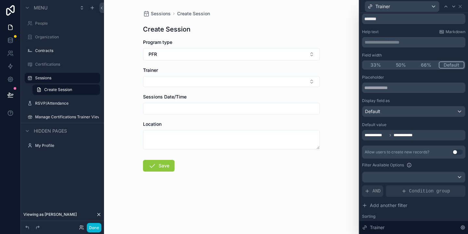
click at [416, 137] on span "**********" at bounding box center [406, 135] width 25 height 5
click at [426, 134] on div "**********" at bounding box center [413, 135] width 103 height 10
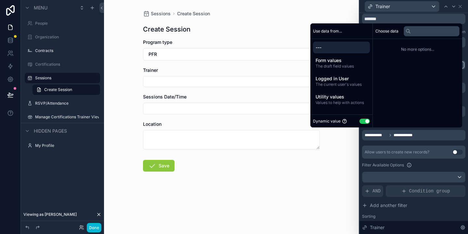
click at [466, 128] on div "**********" at bounding box center [413, 138] width 109 height 293
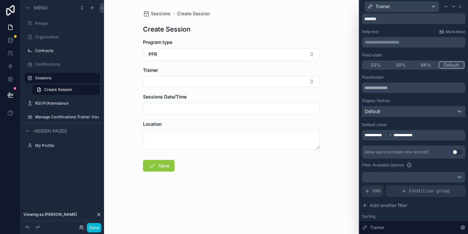
click at [459, 110] on div "Default" at bounding box center [413, 111] width 103 height 10
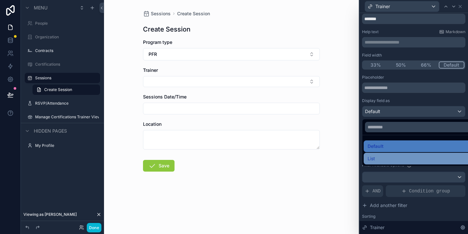
click at [385, 158] on div "List" at bounding box center [421, 159] width 107 height 8
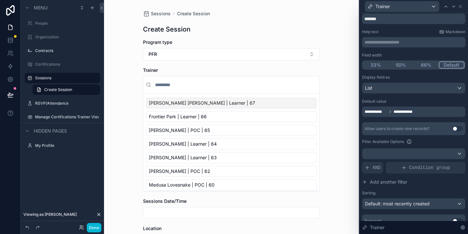
click at [395, 113] on span "**********" at bounding box center [406, 111] width 25 height 5
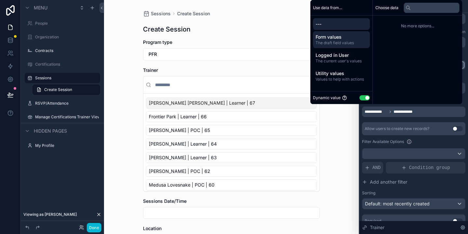
click at [335, 39] on span "Form values" at bounding box center [342, 37] width 52 height 6
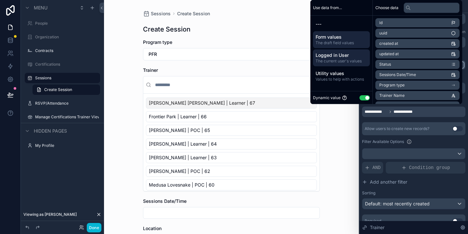
click at [333, 53] on span "Logged in User" at bounding box center [342, 55] width 52 height 6
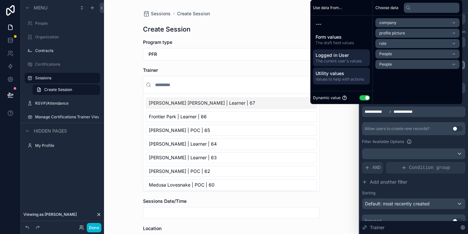
click at [332, 74] on span "Utility values" at bounding box center [342, 73] width 52 height 6
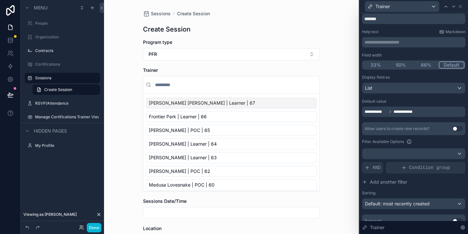
click at [425, 145] on div "Filter Available Options" at bounding box center [413, 142] width 103 height 8
click at [384, 92] on div "List" at bounding box center [413, 88] width 103 height 10
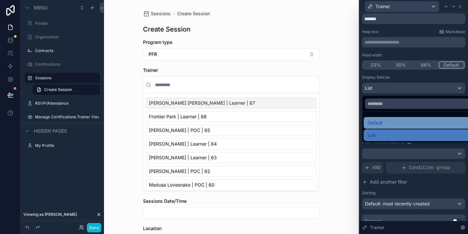
click at [380, 123] on span "Default" at bounding box center [375, 123] width 15 height 8
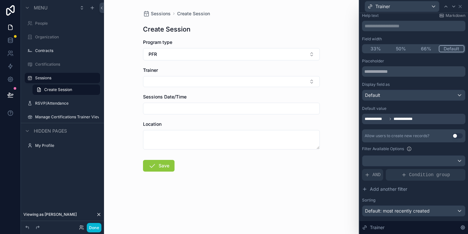
scroll to position [46, 0]
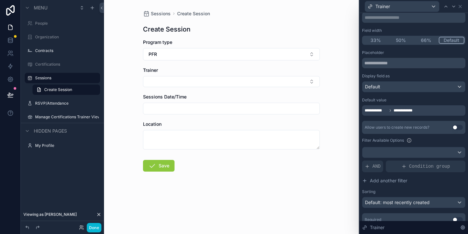
click at [421, 113] on div "**********" at bounding box center [413, 110] width 103 height 10
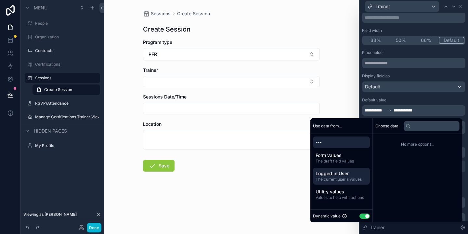
click at [340, 175] on span "Logged in User" at bounding box center [342, 173] width 52 height 6
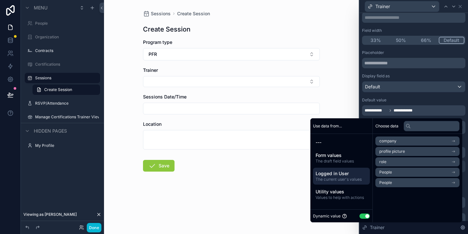
click at [391, 181] on li "People" at bounding box center [417, 182] width 84 height 9
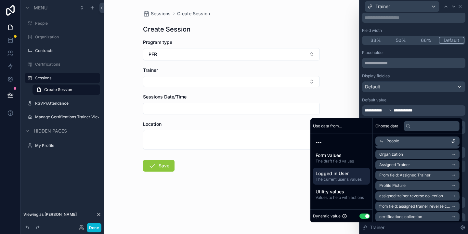
scroll to position [31, 0]
click at [413, 193] on span "assigned trainer reverse collection" at bounding box center [411, 194] width 64 height 5
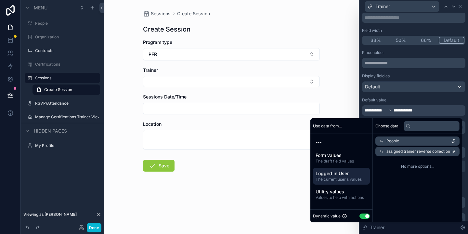
click at [381, 142] on icon at bounding box center [382, 141] width 3 height 3
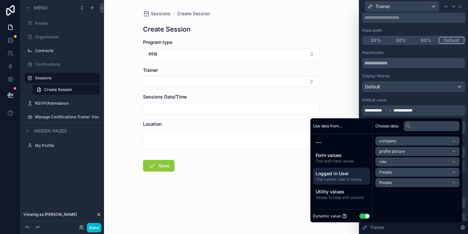
click at [410, 183] on li "People" at bounding box center [417, 182] width 84 height 9
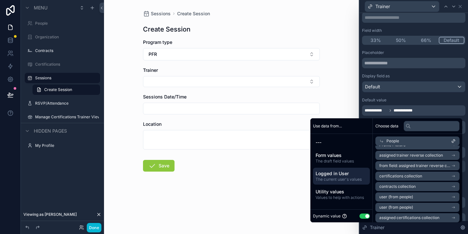
scroll to position [83, 0]
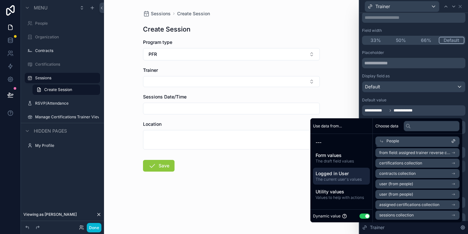
click at [426, 182] on li "user (from people)" at bounding box center [417, 183] width 84 height 9
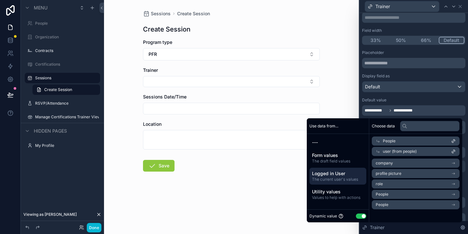
scroll to position [0, 0]
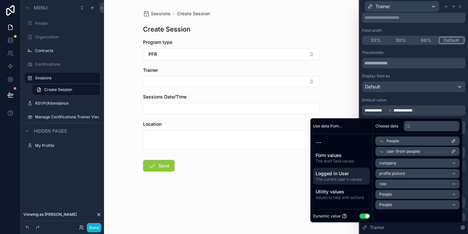
click at [414, 152] on span "user (from people)" at bounding box center [403, 151] width 34 height 5
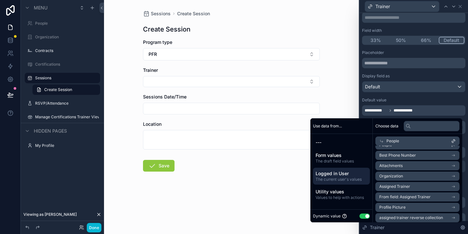
scroll to position [8, 0]
click at [454, 197] on icon "scrollable content" at bounding box center [453, 196] width 5 height 5
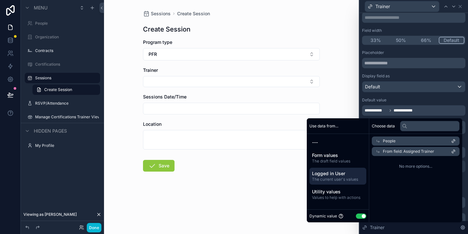
scroll to position [0, 0]
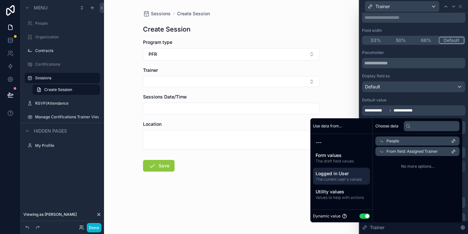
click at [415, 165] on span "No more options..." at bounding box center [417, 166] width 84 height 5
click at [460, 228] on icon at bounding box center [462, 227] width 5 height 5
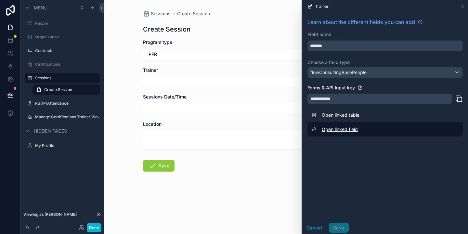
click at [351, 130] on link "Open linked field" at bounding box center [384, 129] width 155 height 14
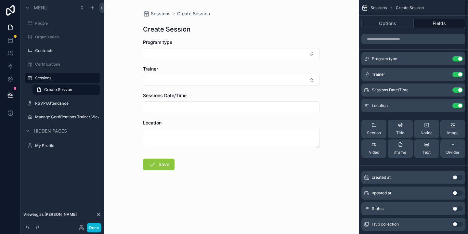
click at [380, 8] on span "Sessions" at bounding box center [378, 7] width 16 height 5
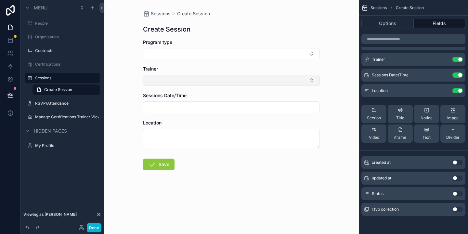
click at [302, 81] on button "Select Button" at bounding box center [231, 80] width 177 height 11
click at [331, 94] on div "Sessions Create Session Create Session Program type Trainer Sessions Date/Time …" at bounding box center [231, 117] width 255 height 234
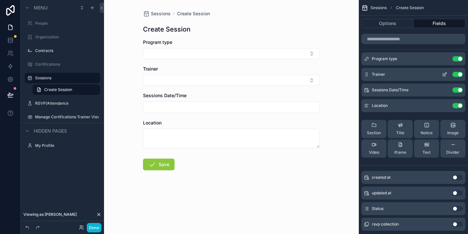
click at [443, 75] on icon "scrollable content" at bounding box center [444, 74] width 3 height 3
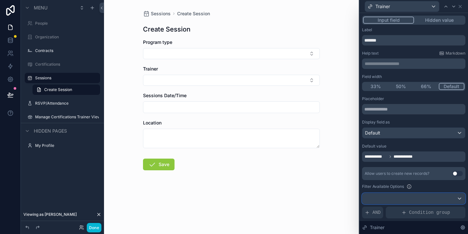
click at [454, 198] on div at bounding box center [413, 198] width 103 height 10
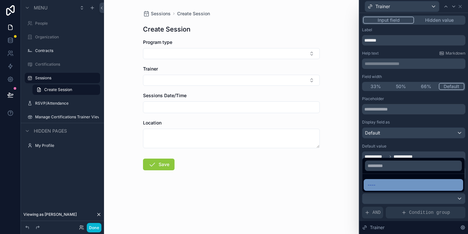
click at [386, 186] on div "----" at bounding box center [414, 185] width 92 height 8
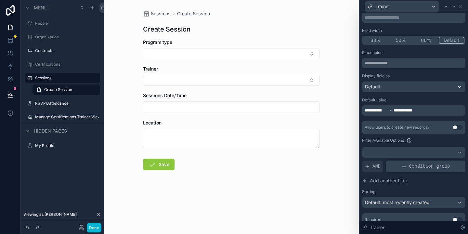
scroll to position [72, 0]
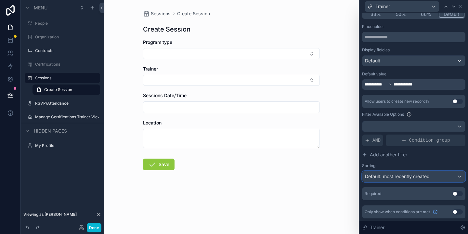
click at [402, 175] on span "Default: most recently created" at bounding box center [397, 177] width 65 height 6
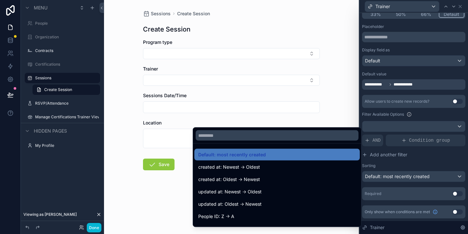
click at [431, 162] on div at bounding box center [413, 117] width 109 height 234
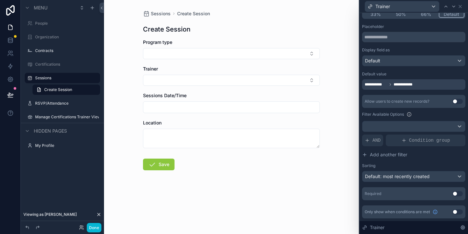
click at [456, 193] on button "Use setting" at bounding box center [457, 193] width 10 height 5
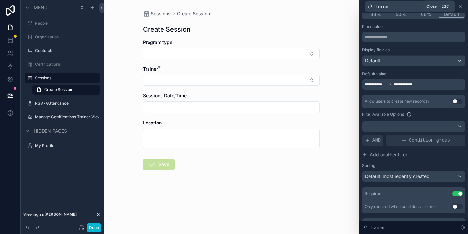
click at [461, 7] on icon at bounding box center [460, 6] width 5 height 5
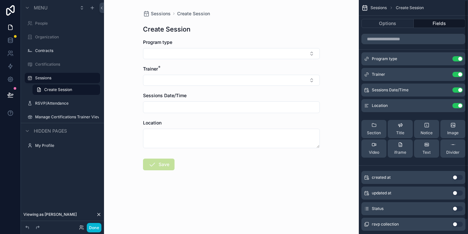
click at [255, 46] on div "Program type" at bounding box center [231, 49] width 177 height 20
click at [445, 60] on icon "scrollable content" at bounding box center [444, 58] width 5 height 5
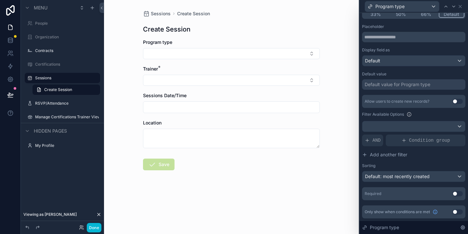
click at [455, 193] on button "Use setting" at bounding box center [457, 193] width 10 height 5
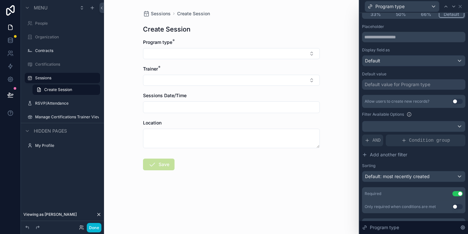
click at [259, 100] on div "Sessions Date/Time" at bounding box center [231, 102] width 177 height 21
click at [259, 106] on input "scrollable content" at bounding box center [231, 107] width 176 height 9
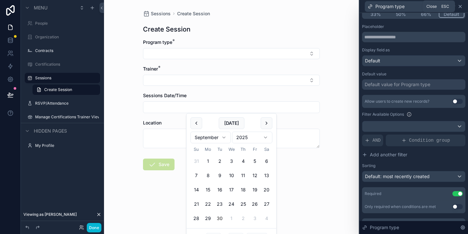
click at [458, 8] on icon at bounding box center [460, 6] width 5 height 5
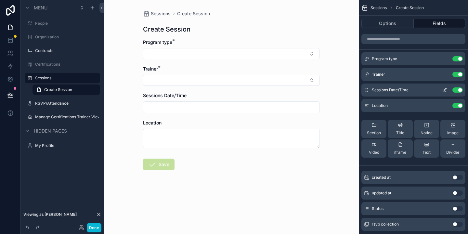
click at [444, 90] on icon "scrollable content" at bounding box center [445, 89] width 3 height 3
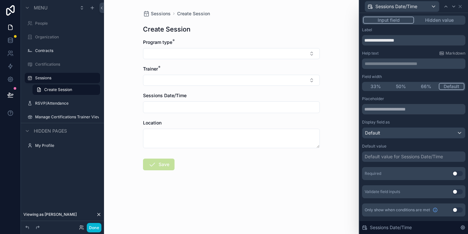
click at [455, 174] on button "Use setting" at bounding box center [457, 173] width 10 height 5
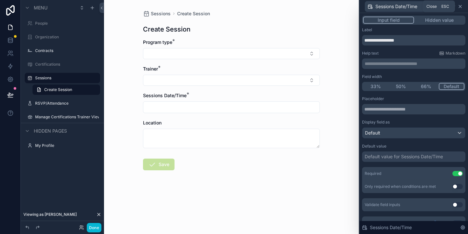
click at [460, 6] on icon at bounding box center [460, 6] width 3 height 3
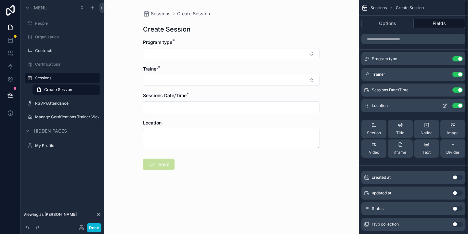
click at [444, 106] on icon "scrollable content" at bounding box center [445, 105] width 3 height 3
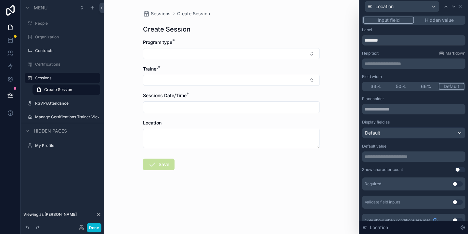
click at [456, 185] on button "Use setting" at bounding box center [457, 183] width 10 height 5
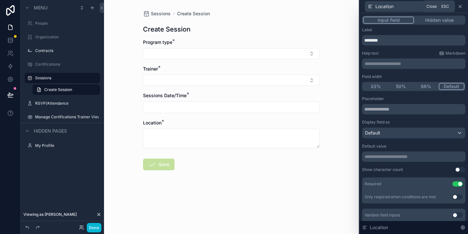
click at [460, 7] on icon at bounding box center [460, 6] width 5 height 5
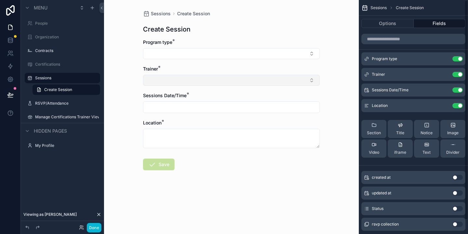
click at [266, 77] on button "Select Button" at bounding box center [231, 80] width 177 height 11
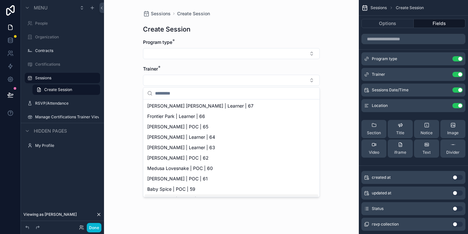
click at [277, 214] on div "Sessions Create Session Create Session Program type * Trainer * Sessions Date/T…" at bounding box center [231, 117] width 255 height 234
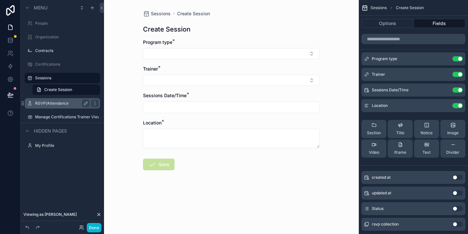
click at [48, 104] on label "RSVP/Attendance" at bounding box center [61, 103] width 52 height 5
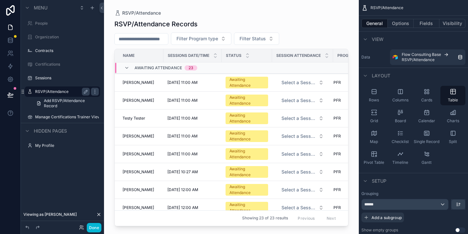
click at [298, 85] on div "scrollable content" at bounding box center [231, 113] width 255 height 226
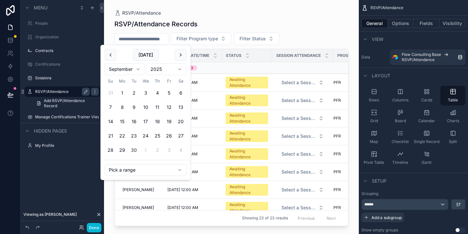
click at [162, 38] on input "scrollable content" at bounding box center [141, 38] width 53 height 9
click at [305, 21] on div "RSVP/Attendance Records" at bounding box center [231, 23] width 234 height 9
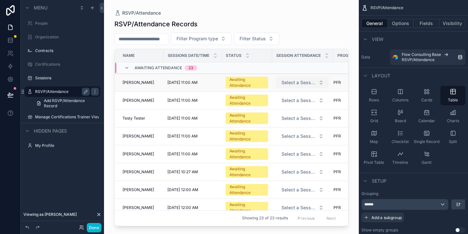
click at [296, 86] on button "Select a Session Attendance" at bounding box center [302, 83] width 53 height 12
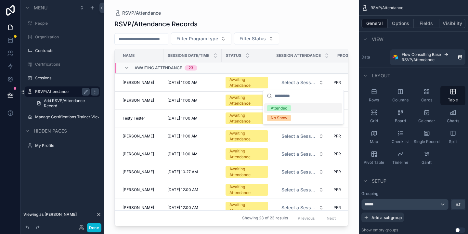
click at [311, 31] on div "RSVP/Attendance Records Filter Program type Filter Status Name Sessions Date/Ti…" at bounding box center [231, 121] width 234 height 211
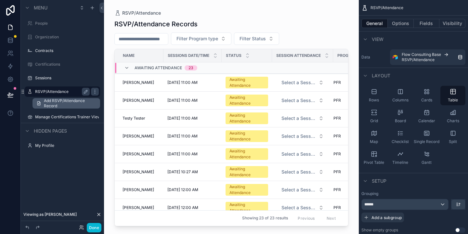
click at [57, 100] on span "Add RSVP/Attendance Record" at bounding box center [70, 103] width 52 height 10
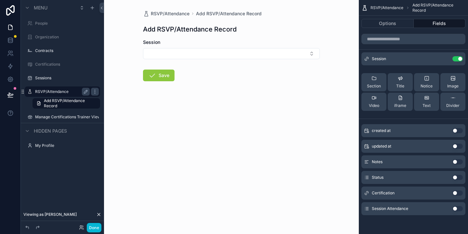
click at [66, 89] on label "RSVP/Attendance" at bounding box center [61, 91] width 52 height 5
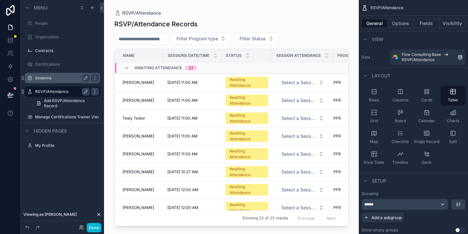
click at [56, 79] on label "Sessions" at bounding box center [61, 77] width 52 height 5
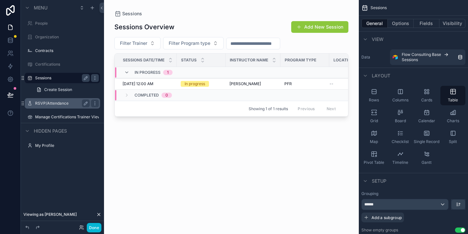
click at [316, 26] on div "scrollable content" at bounding box center [231, 113] width 255 height 226
click at [311, 27] on button "Add New Session" at bounding box center [319, 27] width 57 height 12
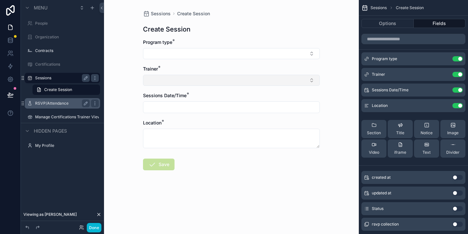
click at [185, 81] on button "Select Button" at bounding box center [231, 80] width 177 height 11
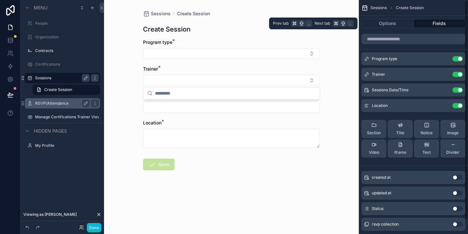
click at [446, 24] on button "Fields" at bounding box center [440, 23] width 52 height 9
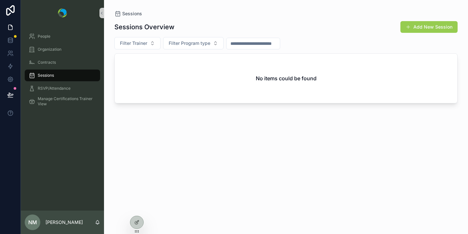
click at [414, 25] on button "Add New Session" at bounding box center [428, 27] width 57 height 12
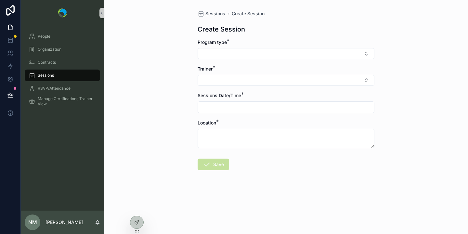
click at [144, 221] on div "Sessions Create Session Create Session Program type * Trainer * Sessions Date/T…" at bounding box center [286, 117] width 364 height 234
click at [137, 223] on icon at bounding box center [136, 222] width 3 height 3
